Goal: Information Seeking & Learning: Check status

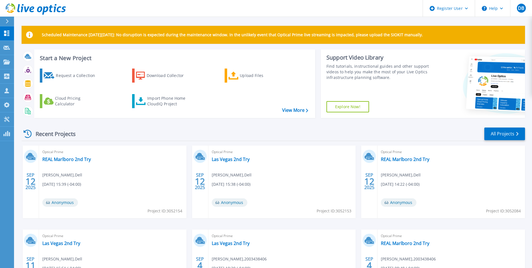
click at [6, 17] on div at bounding box center [9, 22] width 9 height 10
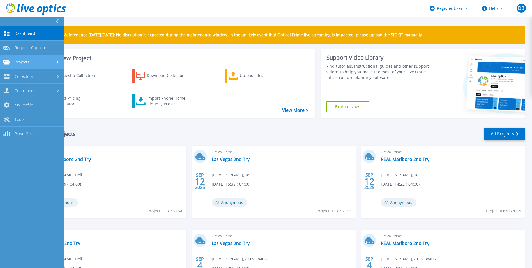
click at [60, 62] on div at bounding box center [58, 62] width 5 height 4
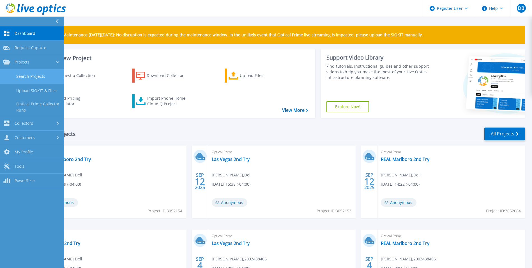
click at [44, 81] on link "Search Projects" at bounding box center [32, 76] width 64 height 14
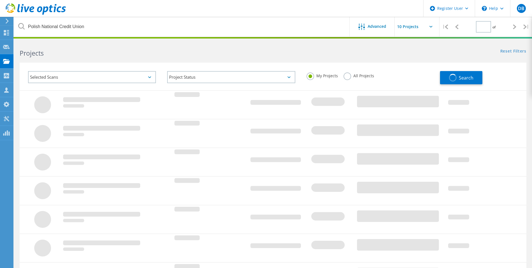
type input "1"
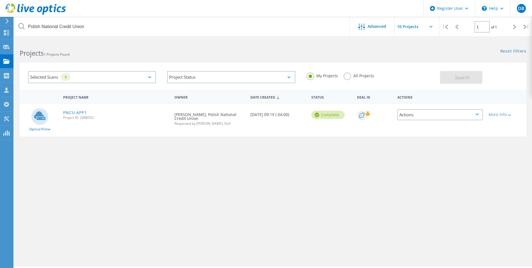
click at [180, 36] on div "Polish National Credit Union Advanced | 1 of 1 |" at bounding box center [273, 27] width 518 height 20
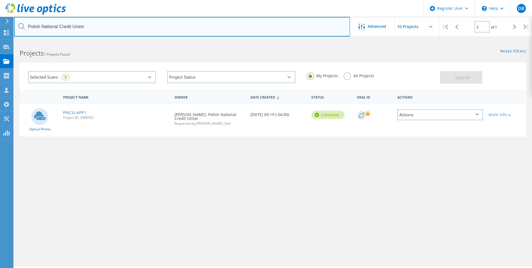
click at [171, 25] on input "Polish National Credit Union" at bounding box center [182, 27] width 336 height 20
paste input "kouellette@clintonsavings.com"
type input "kouellette@clintonsavings.com"
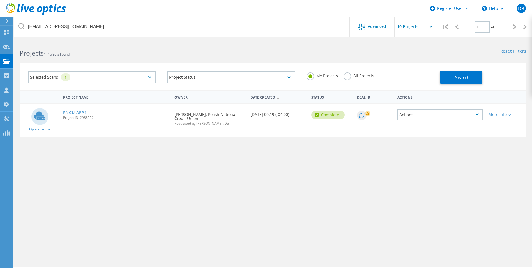
click at [346, 75] on label "All Projects" at bounding box center [359, 74] width 31 height 5
click at [0, 0] on input "All Projects" at bounding box center [0, 0] width 0 height 0
click at [475, 75] on button "Search" at bounding box center [461, 77] width 42 height 13
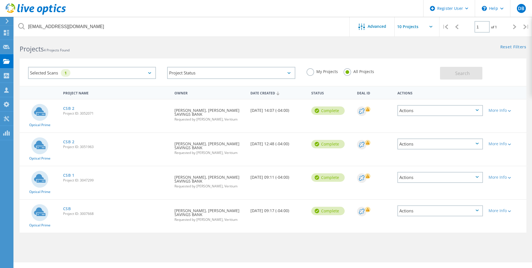
scroll to position [15, 0]
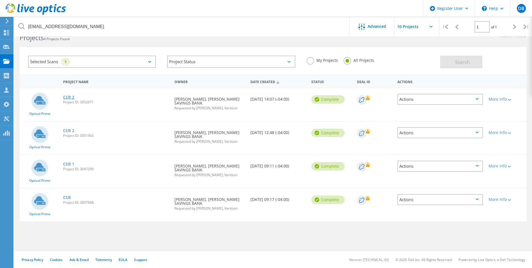
click at [71, 98] on link "CSB 2" at bounding box center [69, 97] width 12 height 4
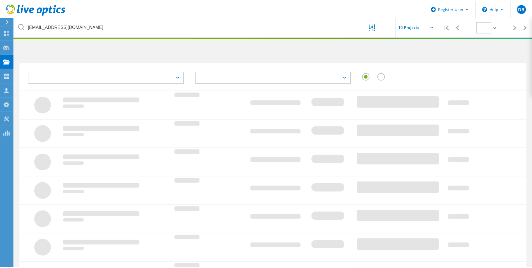
scroll to position [15, 0]
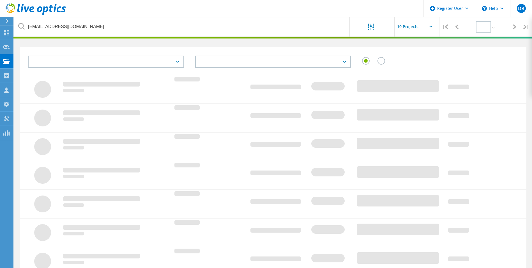
type input "1"
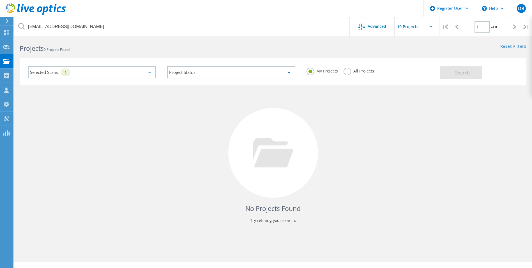
scroll to position [0, 0]
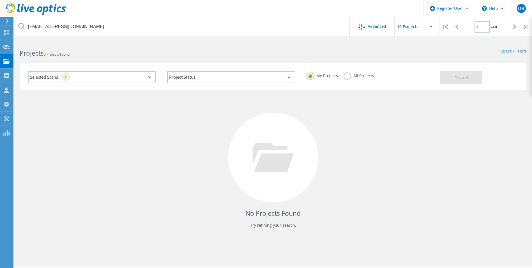
click at [348, 75] on label "All Projects" at bounding box center [359, 74] width 31 height 5
click at [0, 0] on input "All Projects" at bounding box center [0, 0] width 0 height 0
click at [473, 79] on button "Search" at bounding box center [461, 77] width 42 height 13
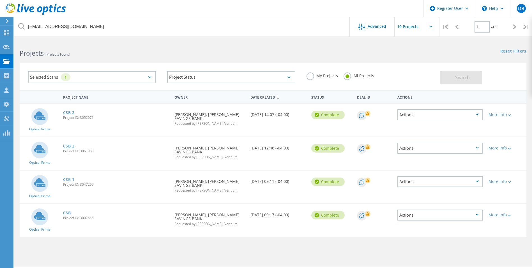
click at [69, 146] on link "CSB 2" at bounding box center [69, 146] width 12 height 4
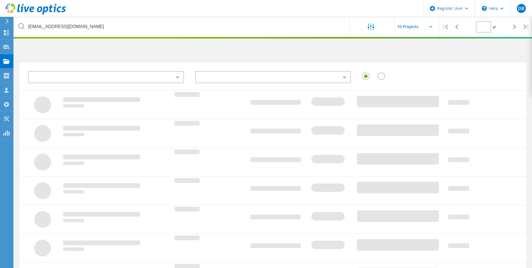
type input "1"
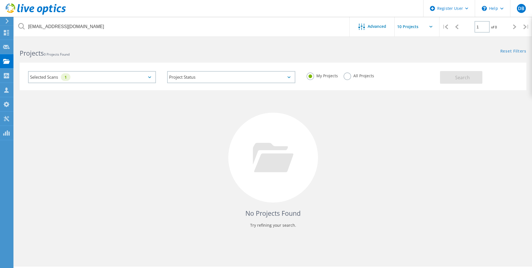
click at [348, 75] on label "All Projects" at bounding box center [359, 74] width 31 height 5
click at [0, 0] on input "All Projects" at bounding box center [0, 0] width 0 height 0
click at [472, 78] on button "Search" at bounding box center [461, 77] width 42 height 13
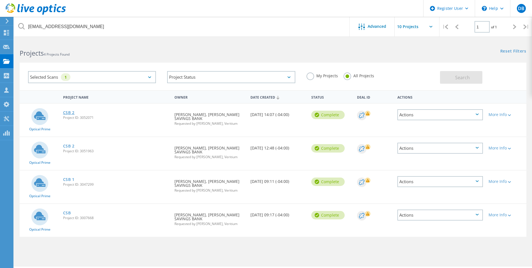
click at [70, 113] on link "CSB 2" at bounding box center [69, 113] width 12 height 4
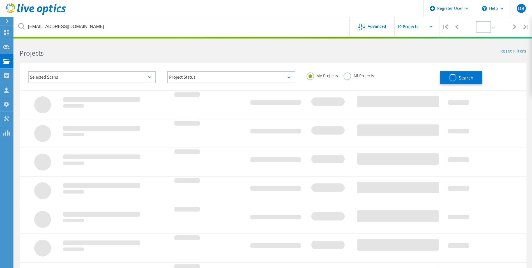
type input "1"
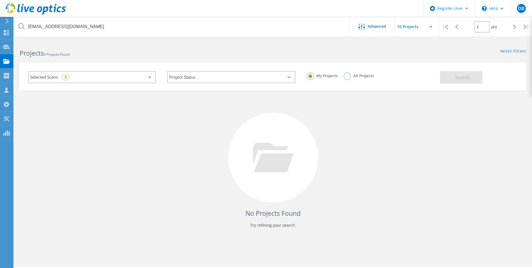
click at [349, 77] on label "All Projects" at bounding box center [359, 74] width 31 height 5
click at [0, 0] on input "All Projects" at bounding box center [0, 0] width 0 height 0
click at [468, 80] on span "Search" at bounding box center [462, 77] width 15 height 6
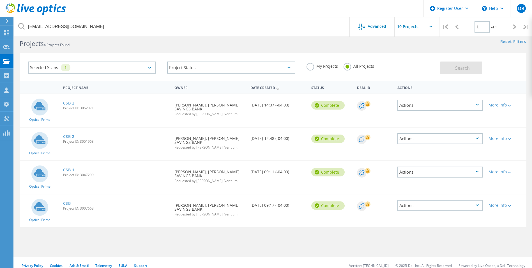
scroll to position [15, 0]
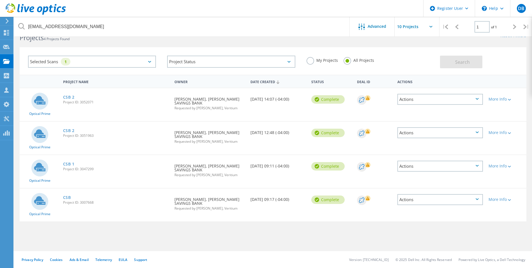
drag, startPoint x: 66, startPoint y: 197, endPoint x: 72, endPoint y: 197, distance: 6.2
click at [119, 243] on div "kouellette@clintonsavings.com Advanced | 1 of 1 | Email Address Project Name Co…" at bounding box center [273, 138] width 518 height 226
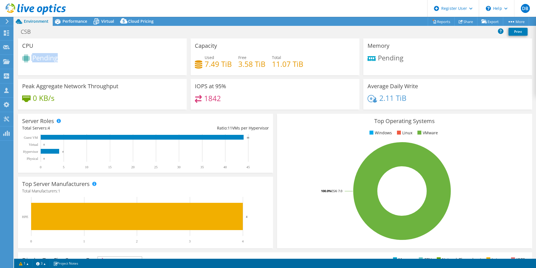
drag, startPoint x: 63, startPoint y: 60, endPoint x: 27, endPoint y: 58, distance: 35.9
click at [28, 58] on div "Pending" at bounding box center [102, 58] width 160 height 9
click at [438, 57] on div "Pending" at bounding box center [448, 60] width 160 height 12
